Goal: Task Accomplishment & Management: Manage account settings

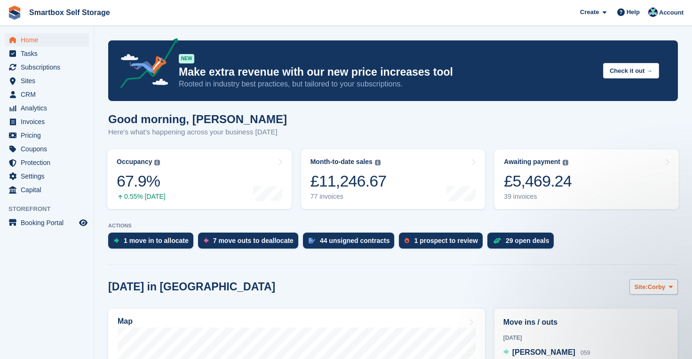
click at [649, 289] on span "Corby" at bounding box center [657, 287] width 18 height 9
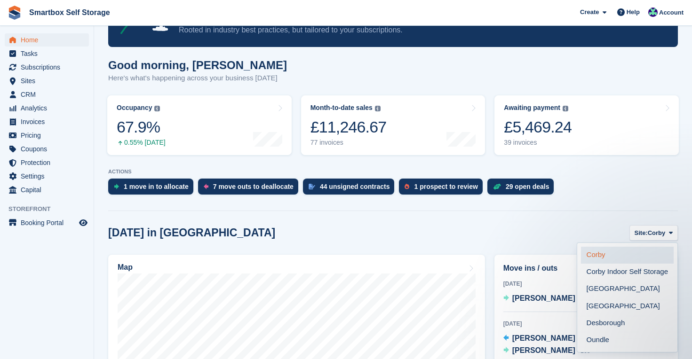
scroll to position [80, 0]
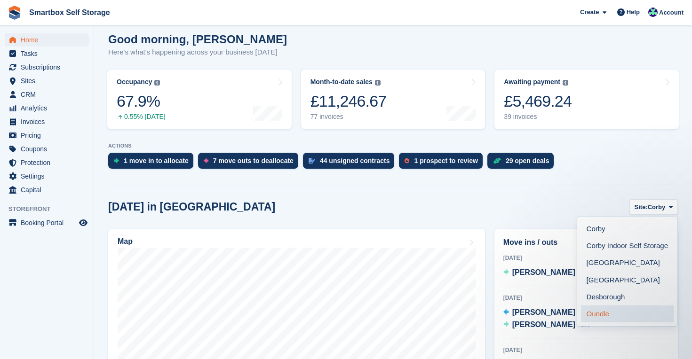
click at [602, 316] on link "Oundle" at bounding box center [627, 314] width 93 height 17
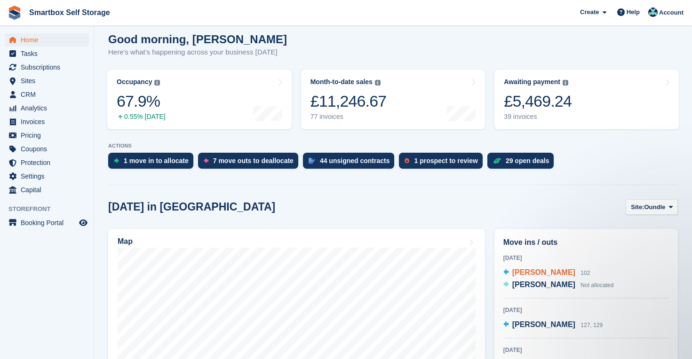
click at [533, 274] on span "[PERSON_NAME]" at bounding box center [543, 273] width 63 height 8
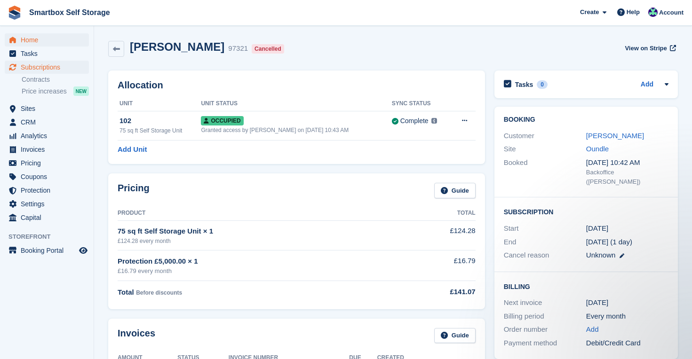
click at [36, 38] on span "Home" at bounding box center [49, 39] width 56 height 13
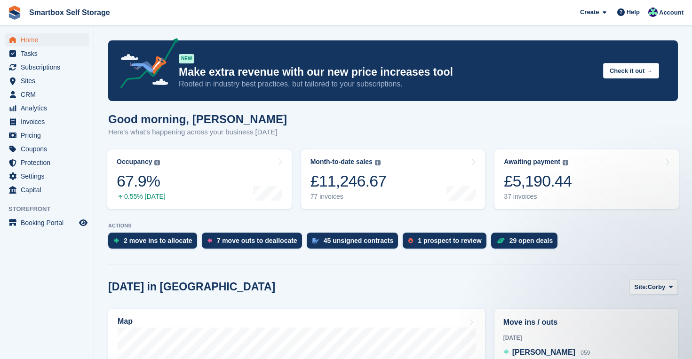
click at [45, 311] on aside "Home Tasks Subscriptions Subscriptions Subscriptions Contracts Price increases …" at bounding box center [47, 182] width 94 height 312
click at [66, 308] on aside "Home Tasks Subscriptions Subscriptions Subscriptions Contracts Price increases …" at bounding box center [47, 182] width 94 height 312
